Goal: Task Accomplishment & Management: Use online tool/utility

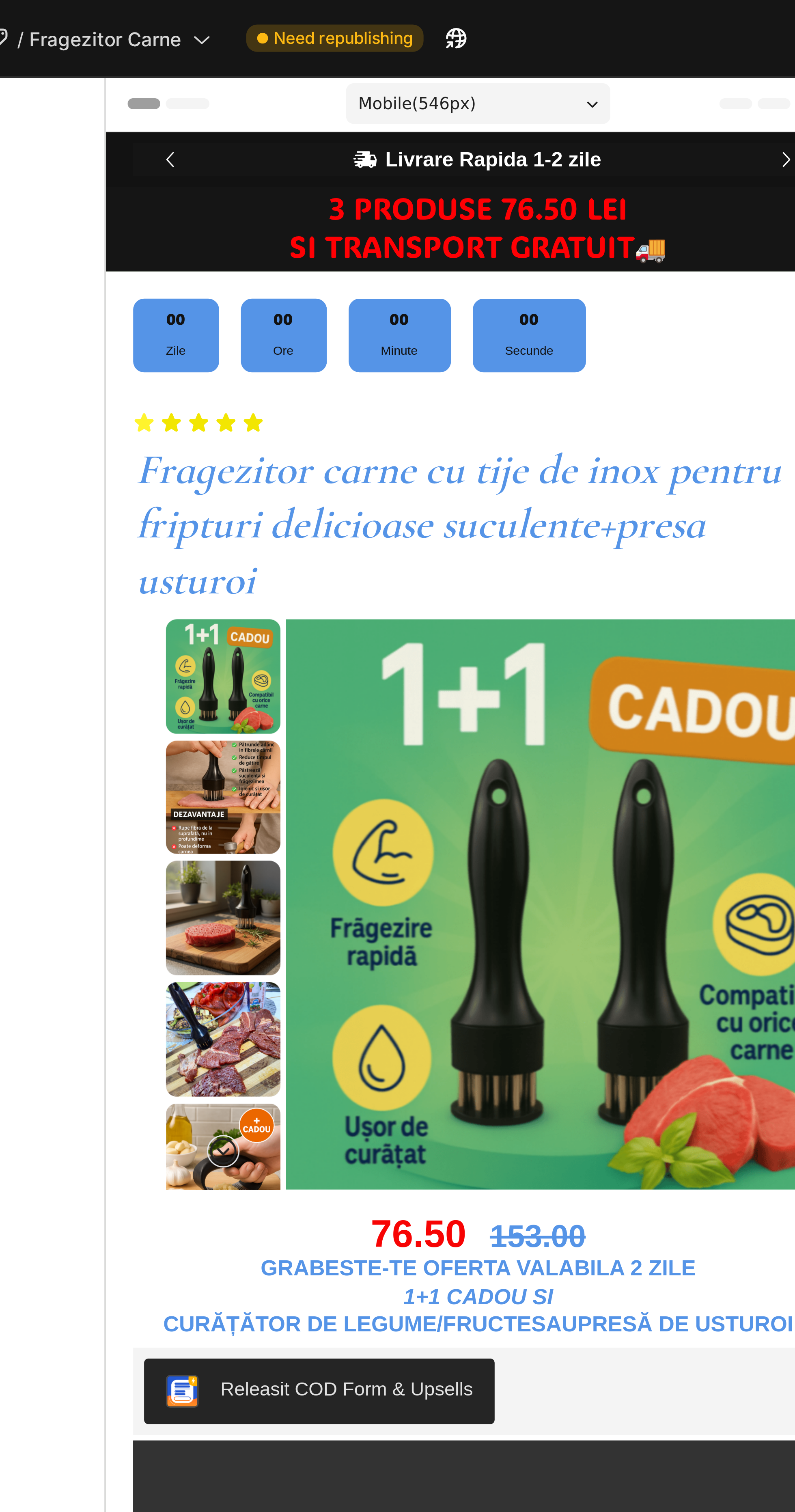
click at [259, 152] on div "00 Zile 00 Ore 00 Minute 00 Secunde" at bounding box center [216, 154] width 205 height 23
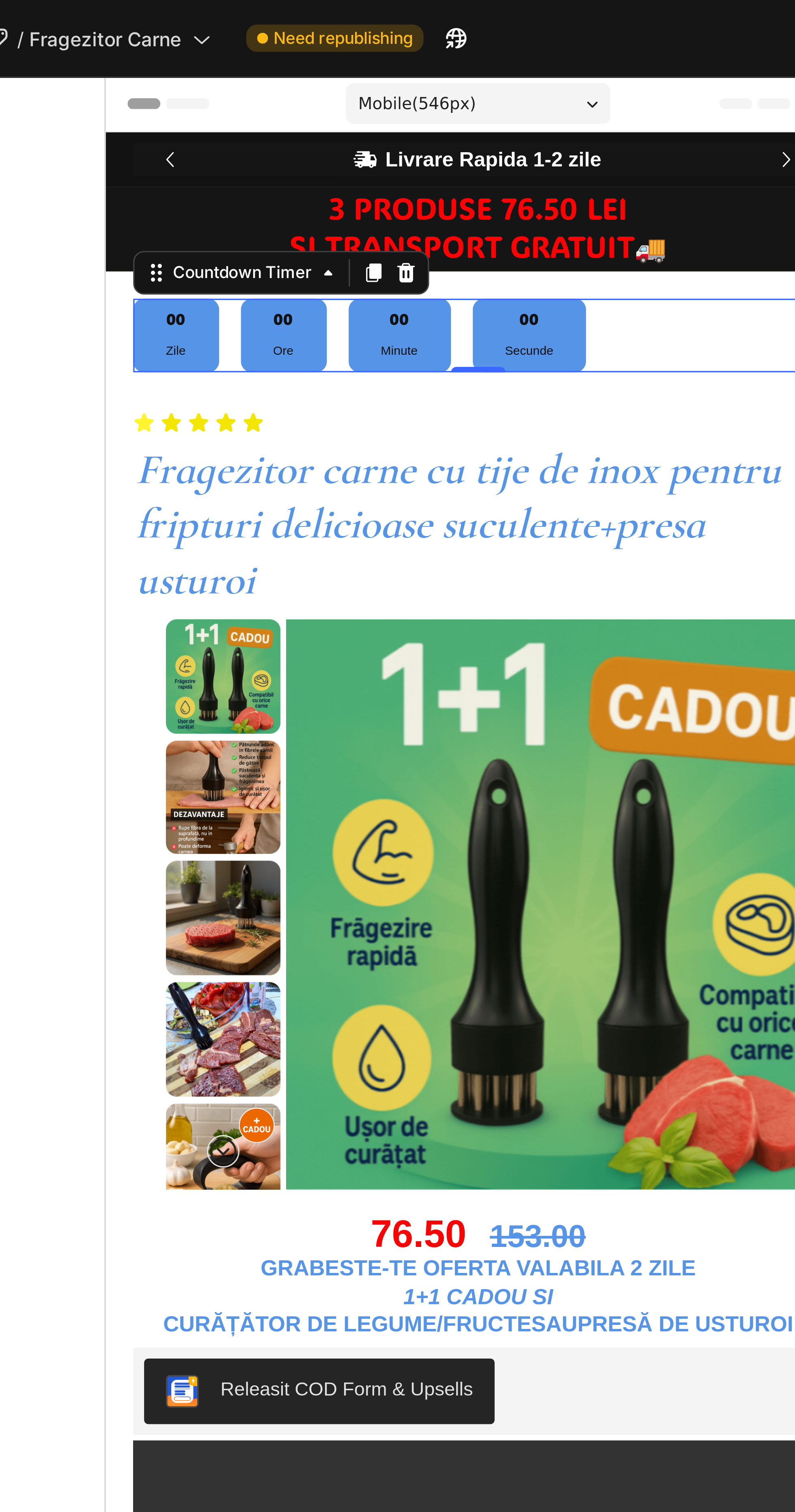
click at [158, 135] on div "Countdown Timer" at bounding box center [146, 134] width 45 height 7
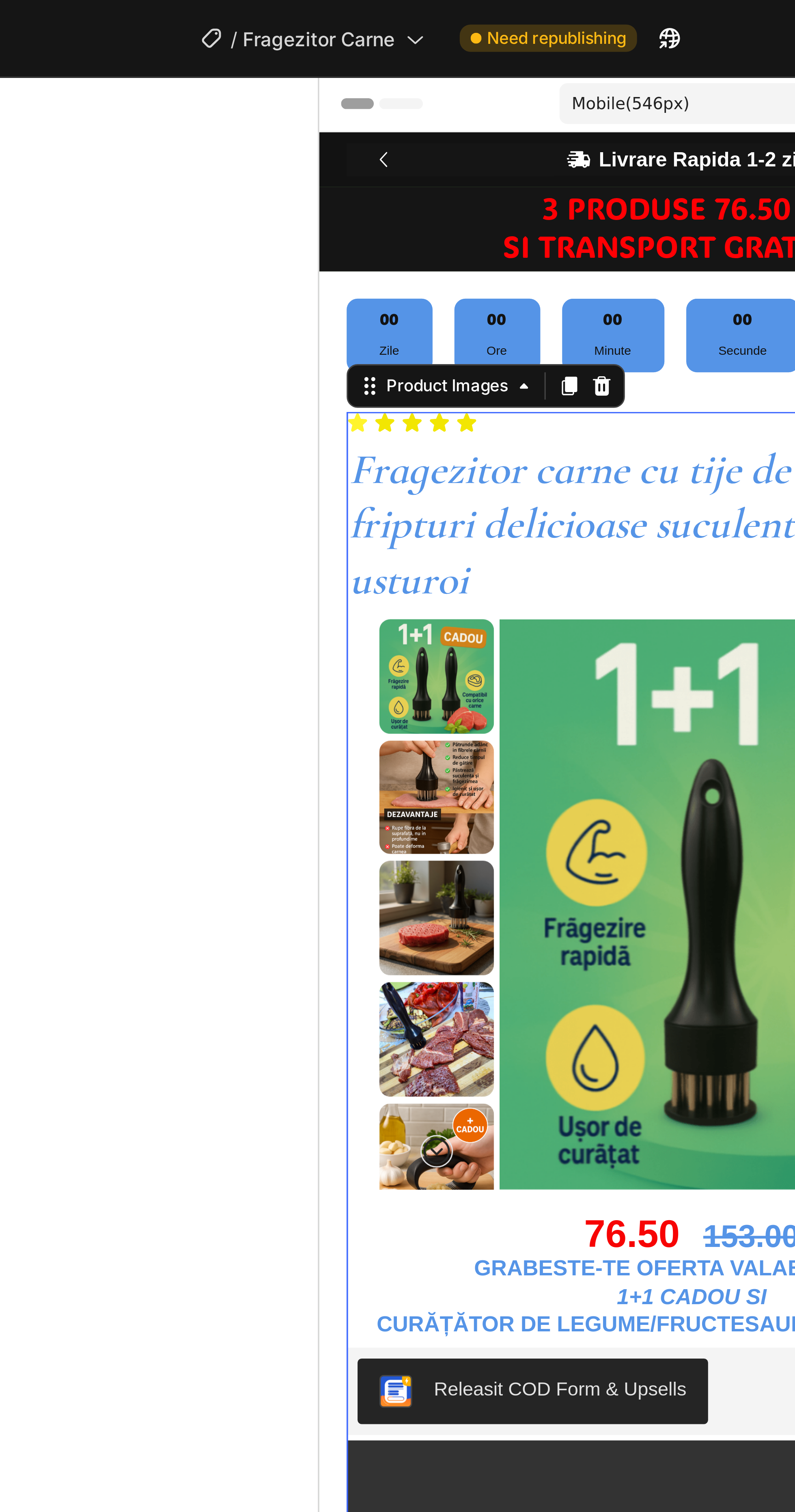
click at [347, 144] on div "00 Zile" at bounding box center [340, 154] width 25 height 23
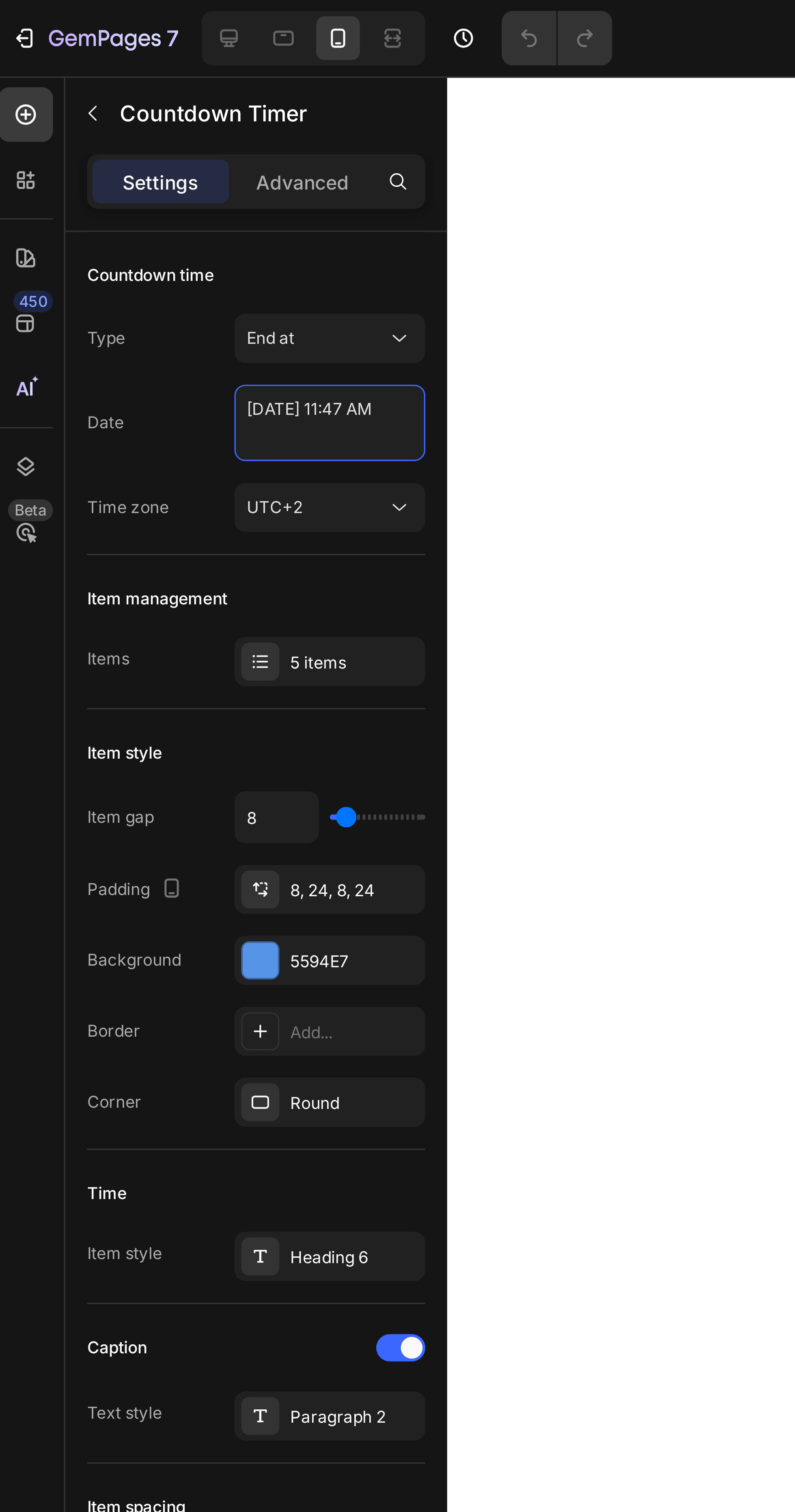
click at [95, 128] on textarea "[DATE] 11:47 AM" at bounding box center [102, 126] width 57 height 23
select select "11"
select select "47"
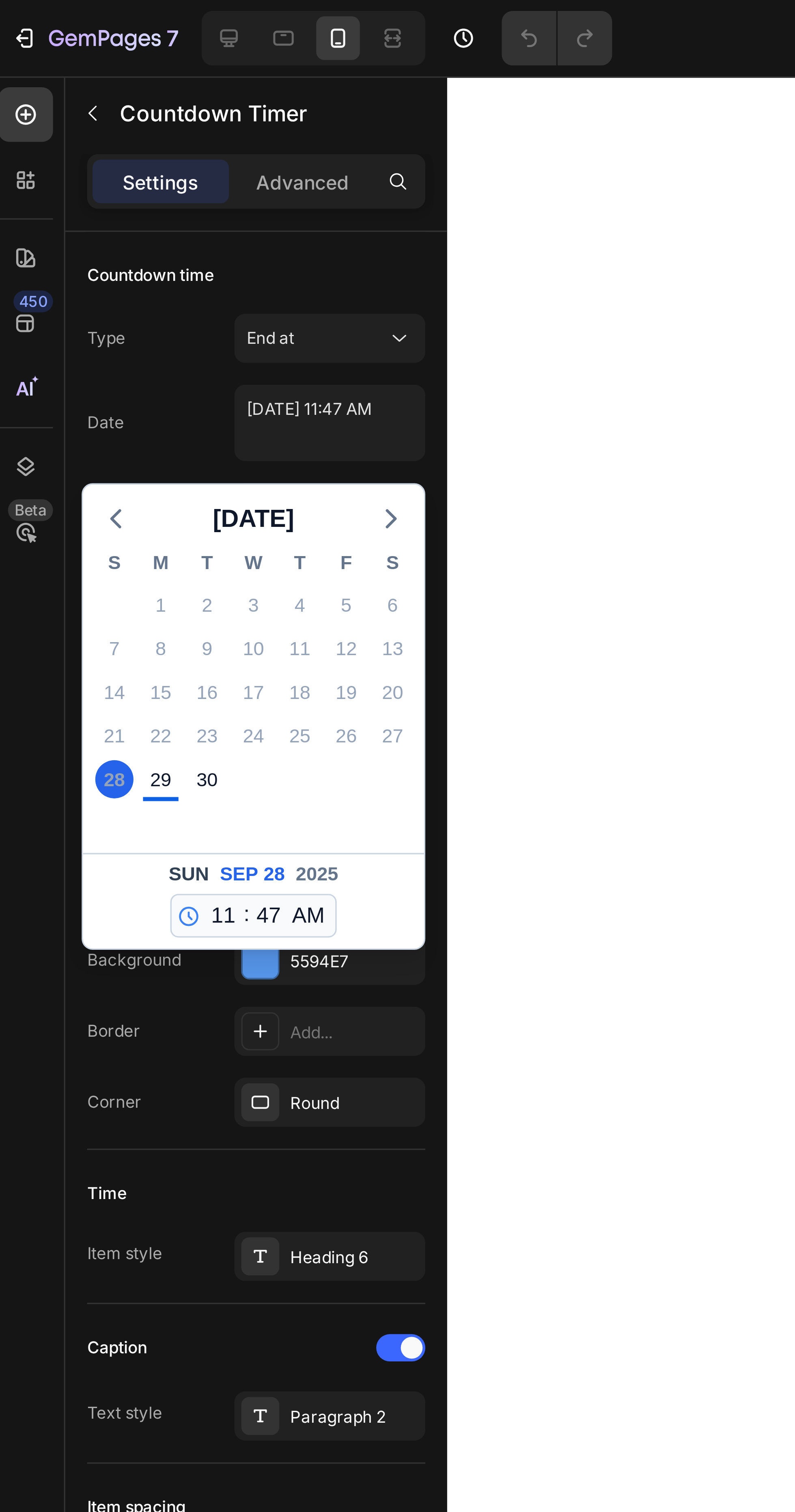
click at [90, 98] on span "End at" at bounding box center [84, 100] width 14 height 6
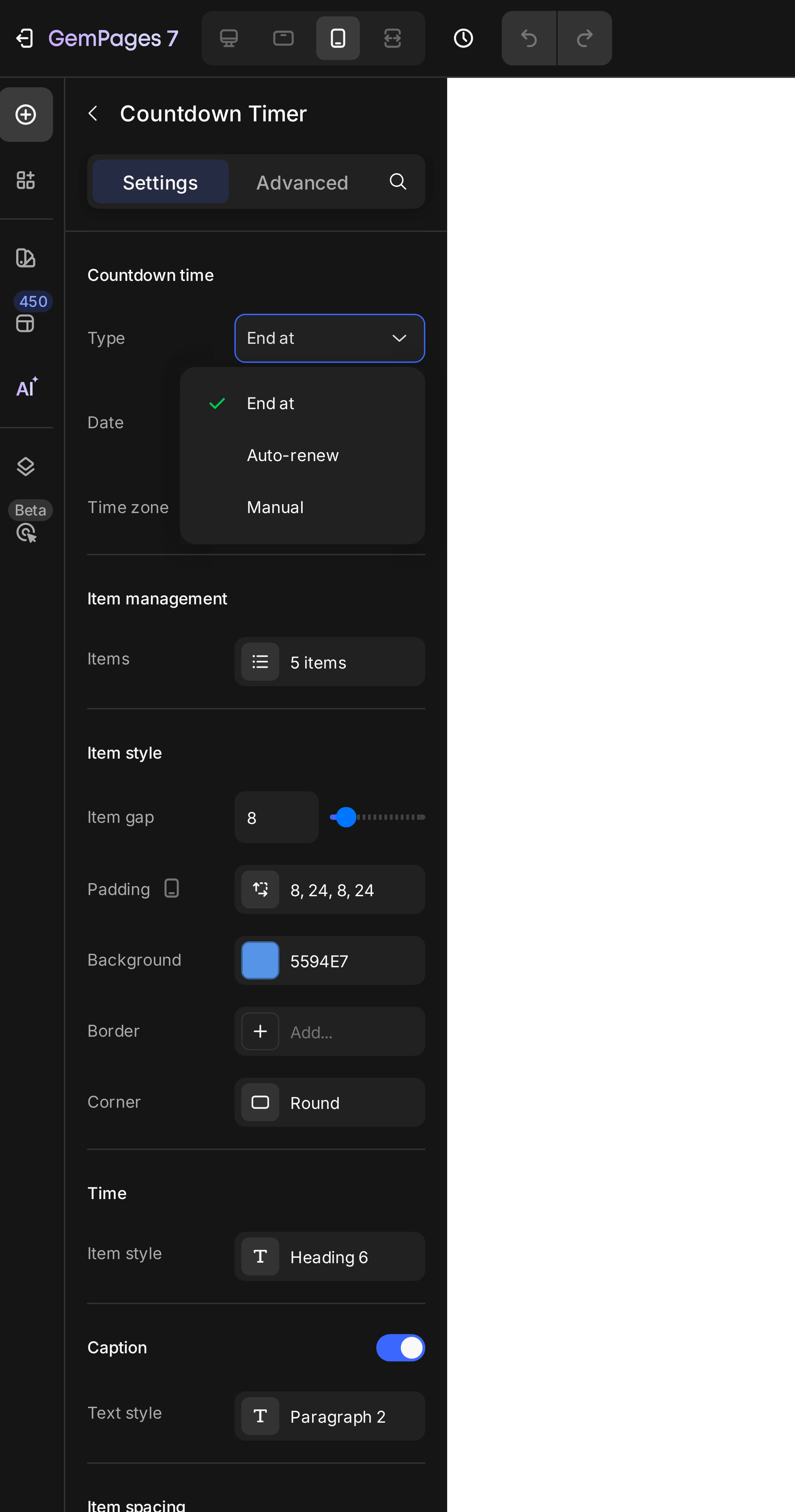
click at [84, 136] on span "Auto-renew" at bounding box center [91, 135] width 28 height 7
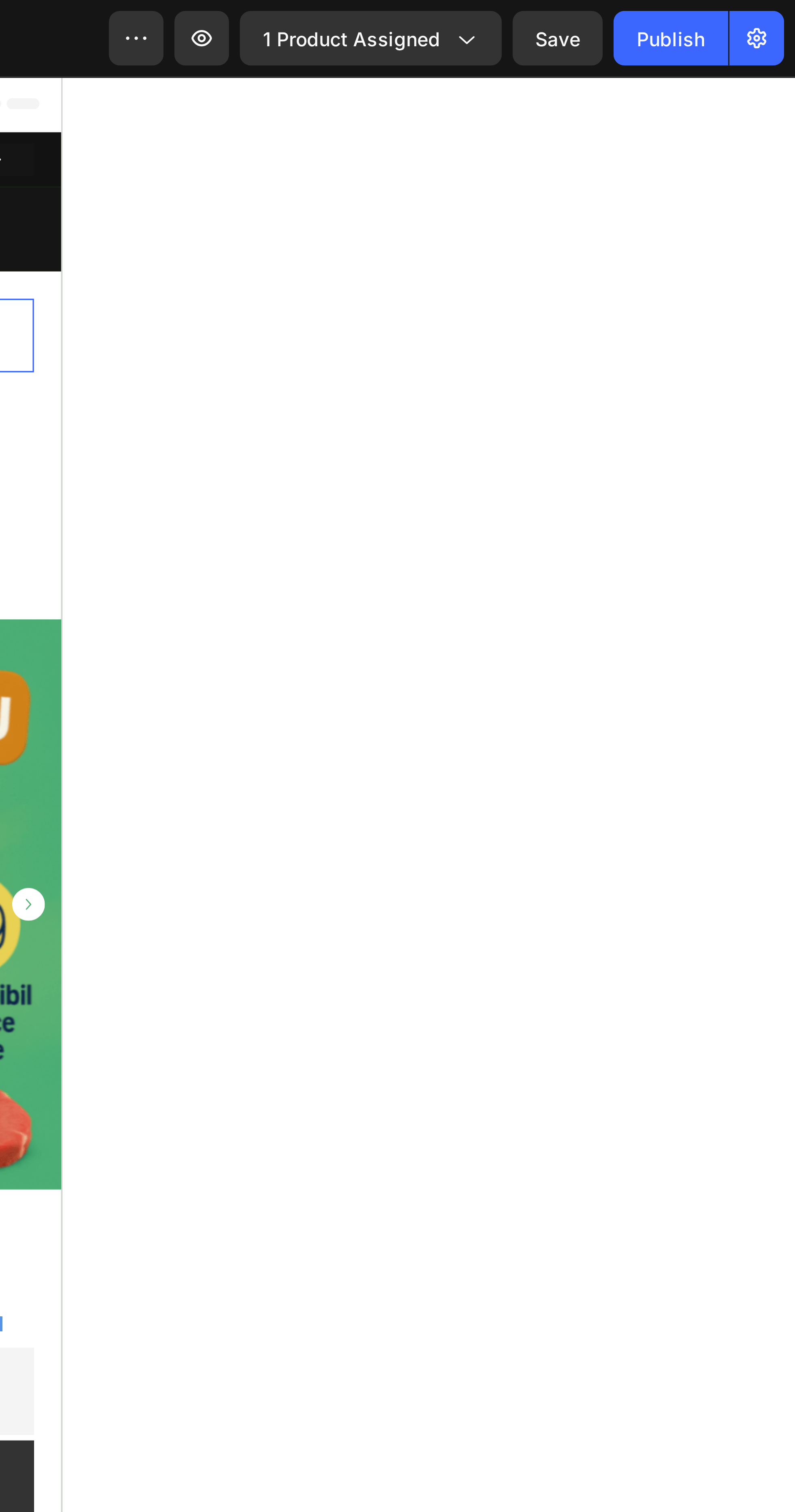
click at [759, 15] on div "Publish" at bounding box center [758, 11] width 21 height 9
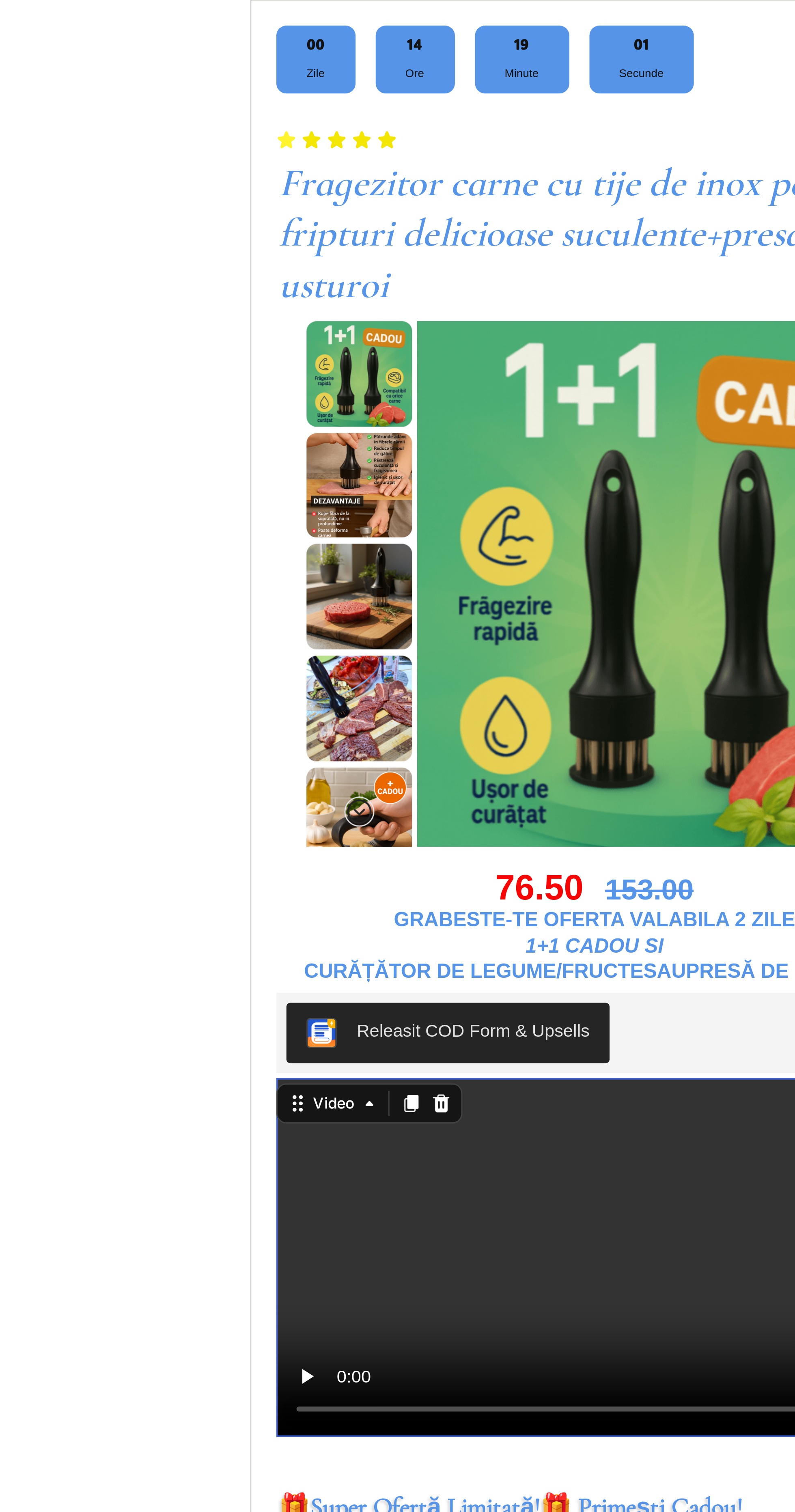
scroll to position [162, 0]
